Goal: Transaction & Acquisition: Download file/media

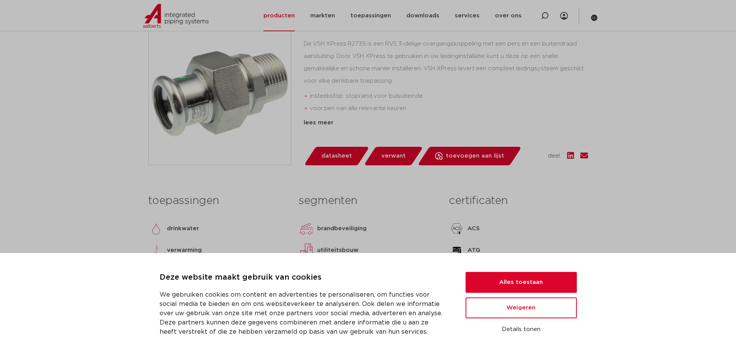
scroll to position [232, 0]
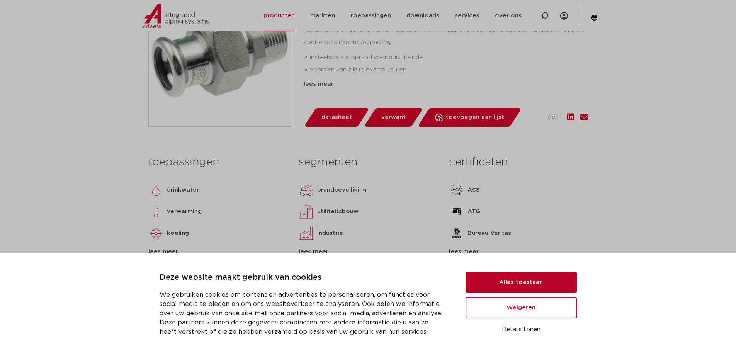
click at [524, 285] on button "Alles toestaan" at bounding box center [520, 282] width 111 height 21
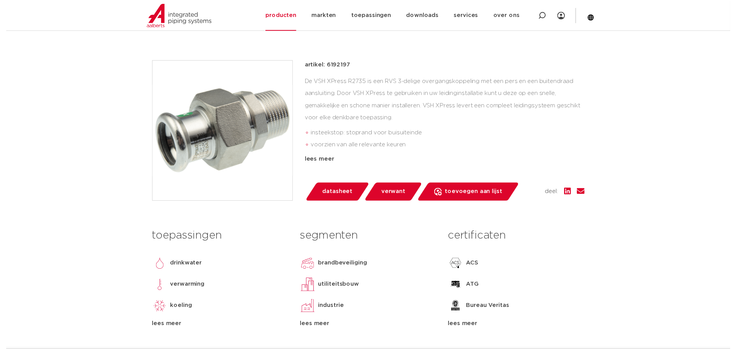
scroll to position [193, 0]
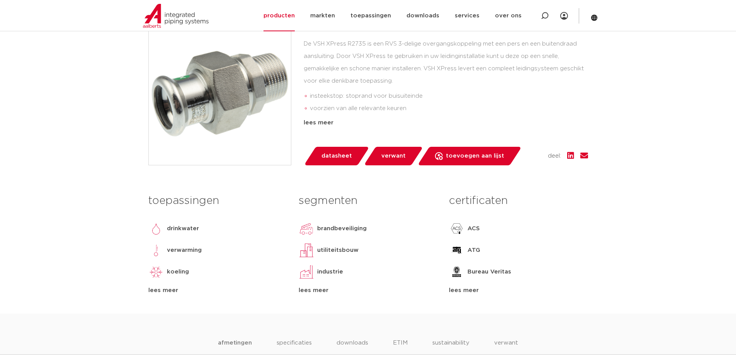
click at [341, 157] on span "datasheet" at bounding box center [336, 156] width 31 height 12
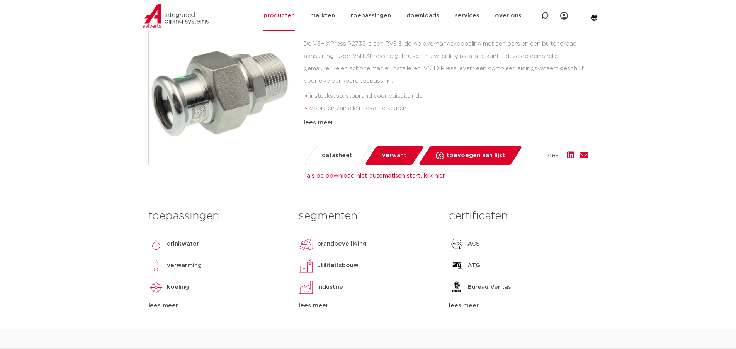
drag, startPoint x: 529, startPoint y: 41, endPoint x: 535, endPoint y: 39, distance: 5.3
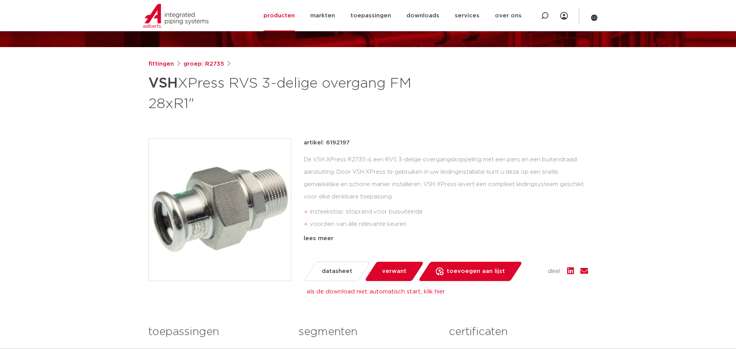
scroll to position [0, 0]
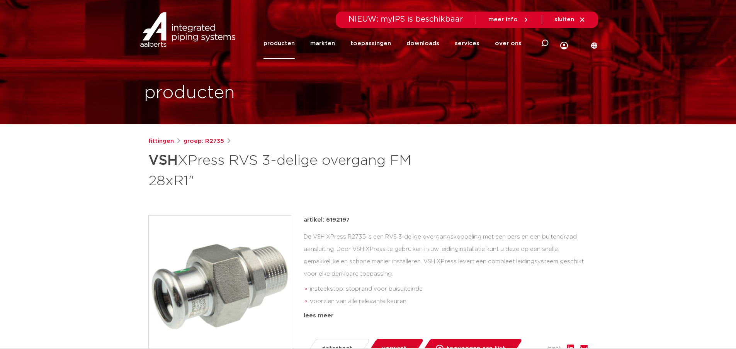
click at [520, 15] on div "meer info" at bounding box center [508, 20] width 41 height 12
click at [520, 17] on span "meer info" at bounding box center [508, 19] width 41 height 7
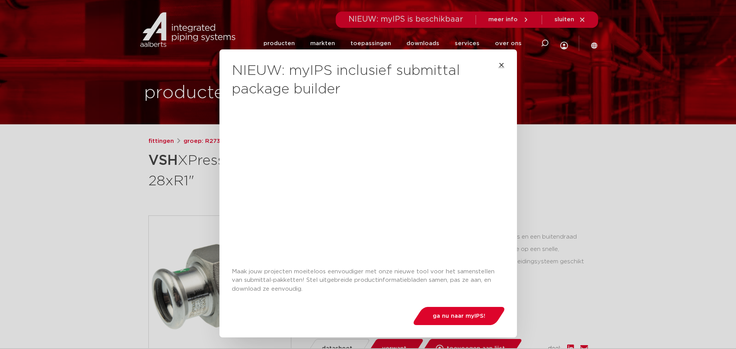
click at [501, 67] on icon "Close" at bounding box center [501, 65] width 6 height 6
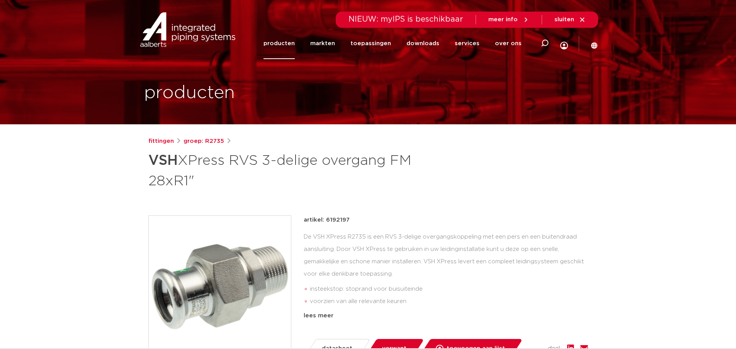
click at [176, 33] on img at bounding box center [187, 29] width 99 height 35
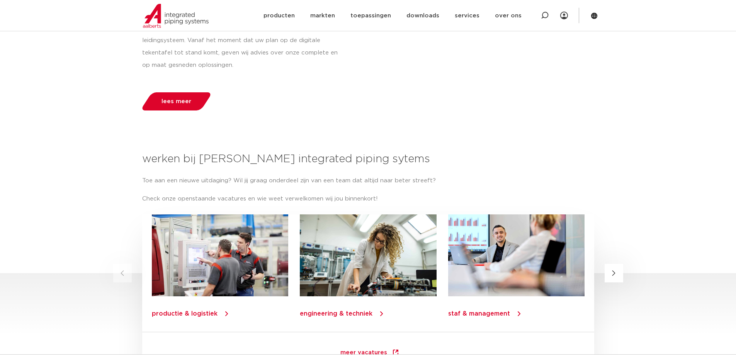
scroll to position [647, 0]
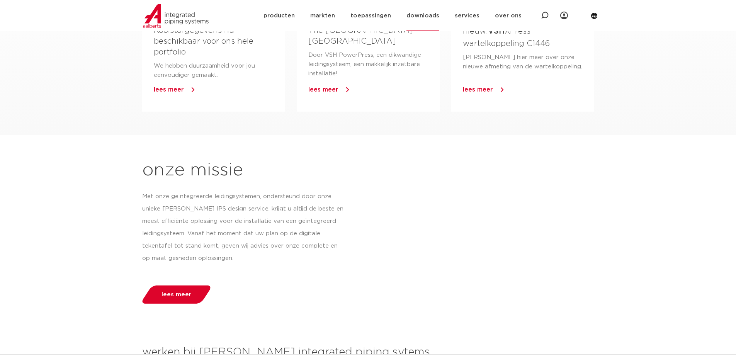
click at [429, 17] on link "downloads" at bounding box center [422, 16] width 33 height 30
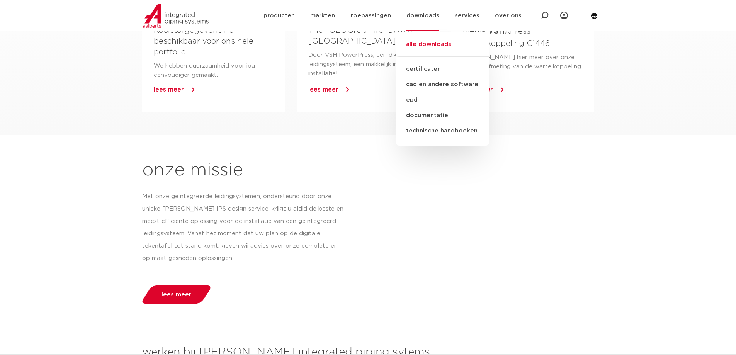
click at [431, 44] on link "alle downloads" at bounding box center [442, 48] width 93 height 17
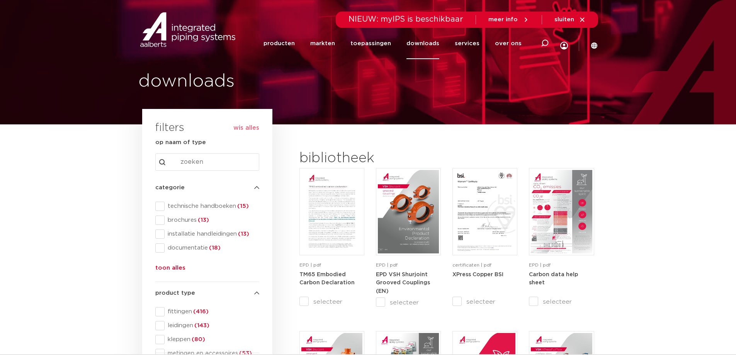
click at [193, 161] on input "Search content" at bounding box center [207, 161] width 104 height 17
click at [163, 207] on span at bounding box center [159, 206] width 9 height 9
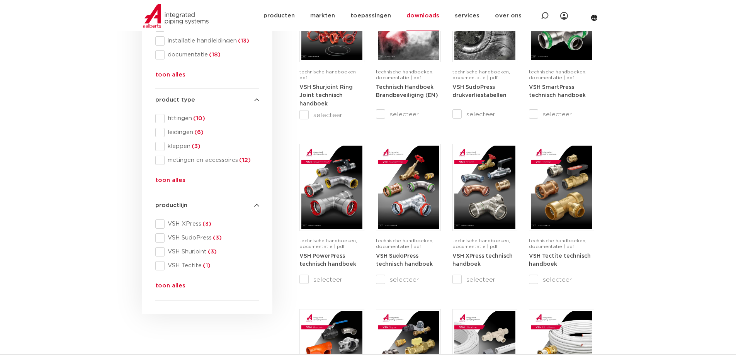
scroll to position [232, 0]
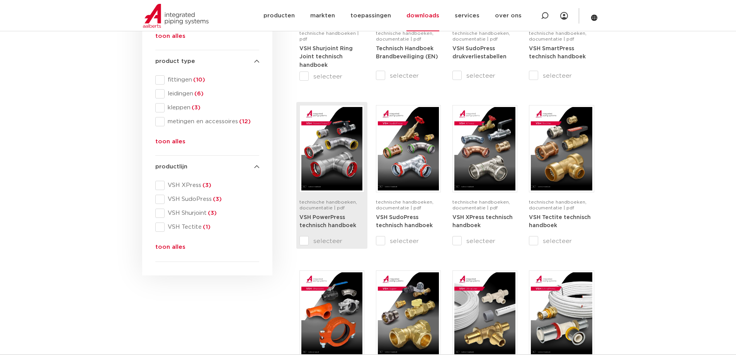
click at [334, 173] on img at bounding box center [331, 148] width 61 height 83
